Goal: Transaction & Acquisition: Purchase product/service

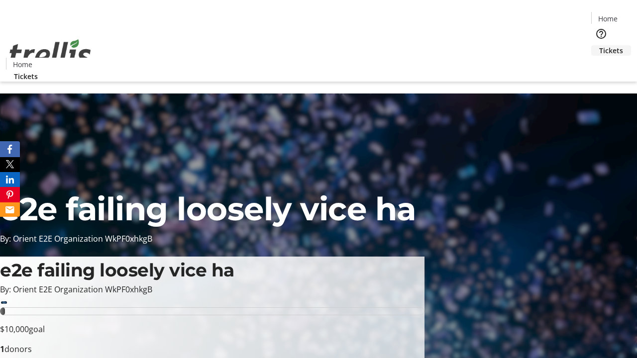
click at [599, 45] on span "Tickets" at bounding box center [611, 50] width 24 height 10
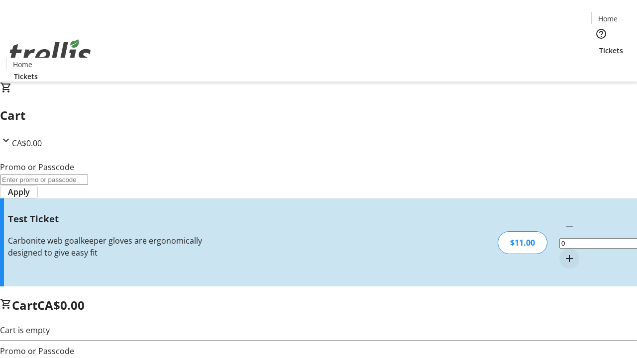
click at [564, 253] on mat-icon "Increment by one" at bounding box center [570, 259] width 12 height 12
type input "1"
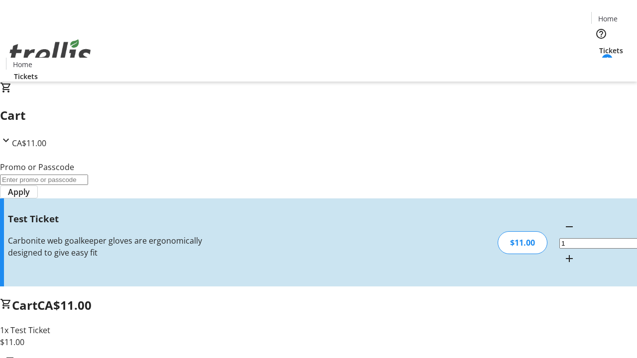
type input "UNLOCK"
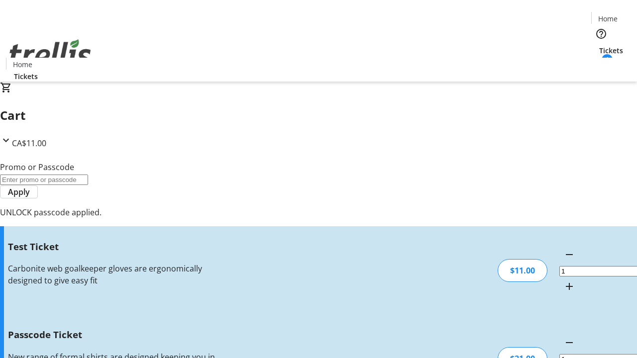
type input "5"
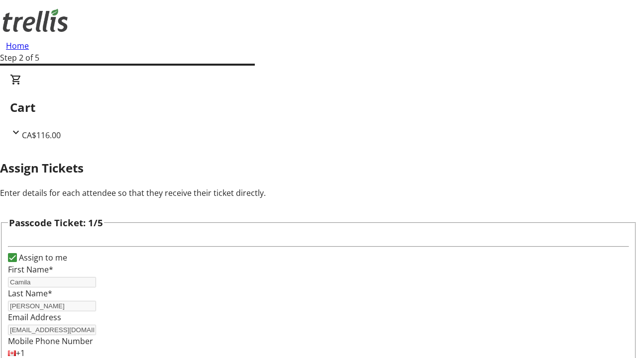
type input "[PERSON_NAME]"
type input "Ashly"
type input "[PERSON_NAME]"
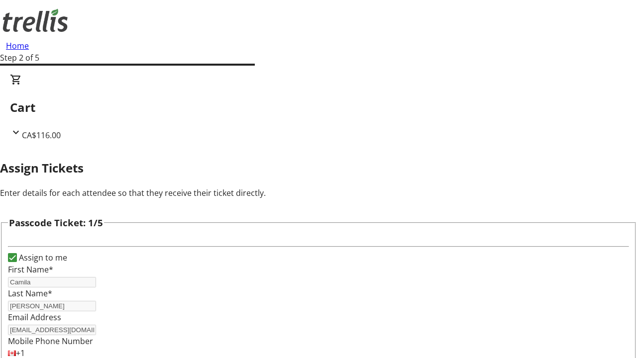
scroll to position [968, 0]
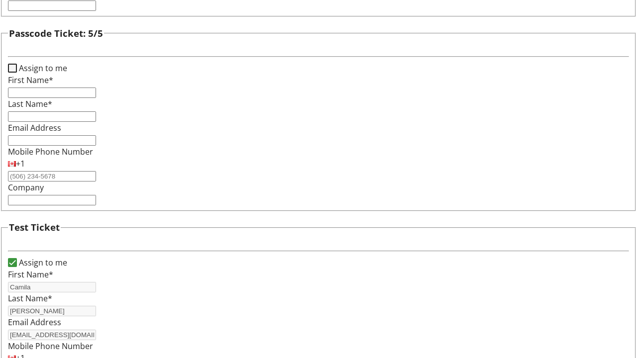
type input "Upton"
click at [17, 73] on input "Assign to me" at bounding box center [12, 68] width 9 height 9
checkbox input "true"
type input "Camila"
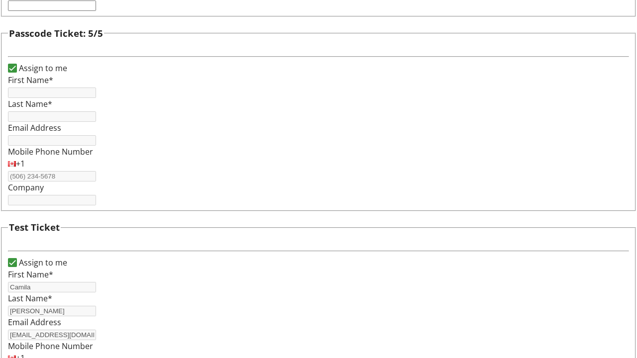
type input "[PERSON_NAME]"
type input "[EMAIL_ADDRESS][DOMAIN_NAME]"
